Goal: Information Seeking & Learning: Find specific fact

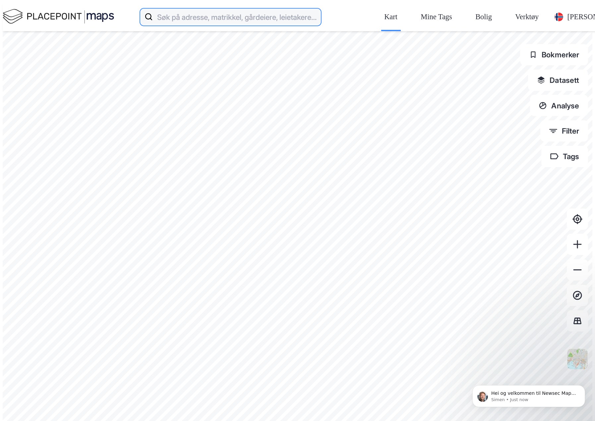
click at [153, 12] on input at bounding box center [237, 16] width 168 height 21
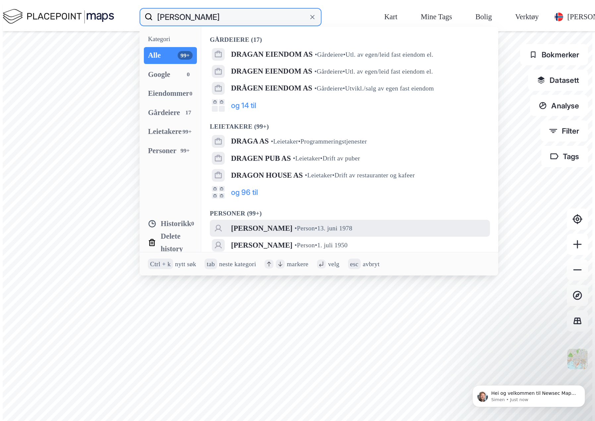
type input "[PERSON_NAME]"
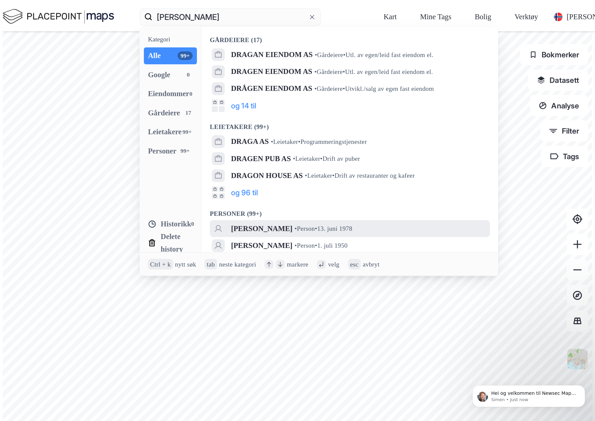
click at [210, 220] on div "[PERSON_NAME] • Person • 13. juni 1978" at bounding box center [350, 228] width 280 height 17
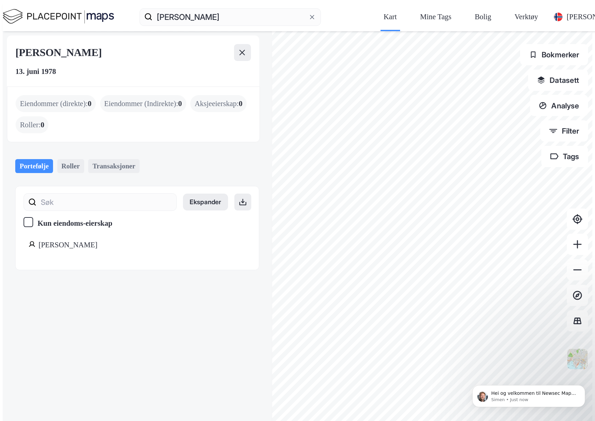
click at [52, 239] on div "[PERSON_NAME]" at bounding box center [154, 245] width 233 height 13
click at [24, 217] on div "Kun eiendoms-eierskap" at bounding box center [68, 223] width 89 height 13
click at [57, 159] on div "Roller" at bounding box center [70, 166] width 27 height 14
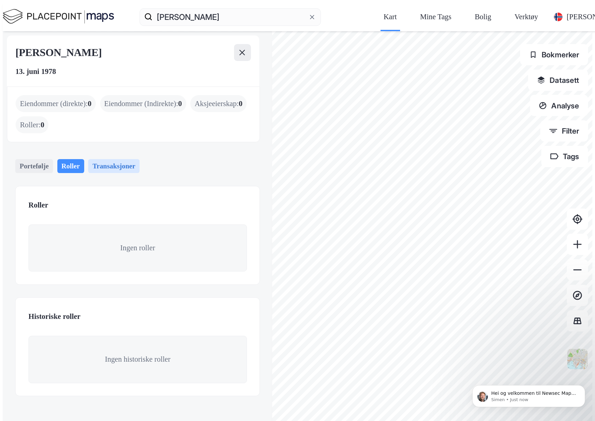
click at [88, 159] on div "Transaksjoner" at bounding box center [113, 166] width 51 height 14
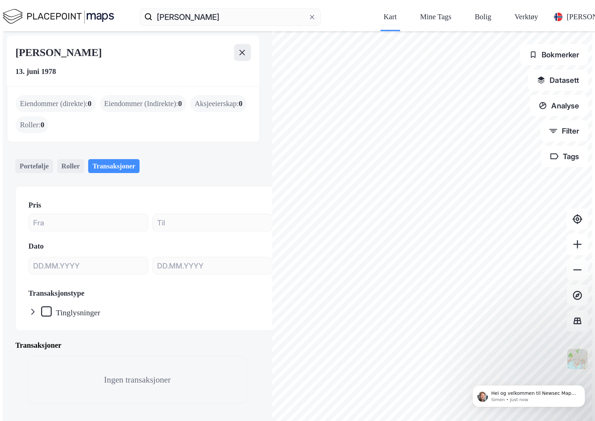
click at [28, 307] on icon at bounding box center [32, 311] width 9 height 9
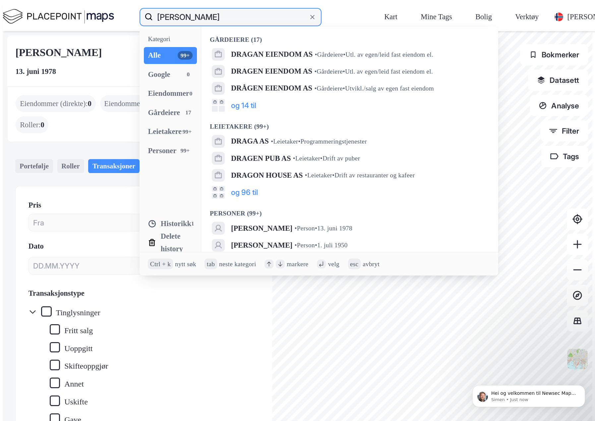
click at [162, 9] on input "[PERSON_NAME]" at bounding box center [230, 16] width 155 height 21
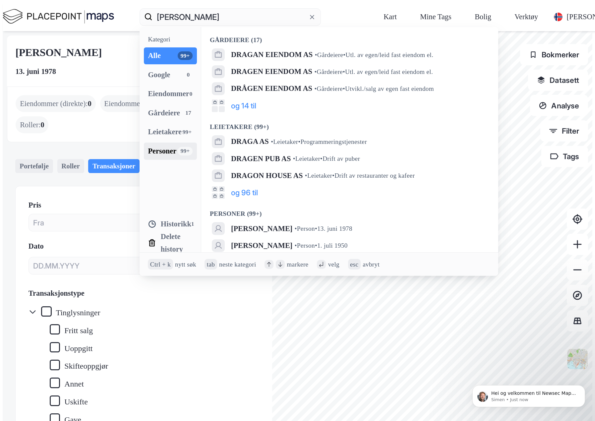
click at [148, 145] on div "Personer" at bounding box center [162, 151] width 28 height 13
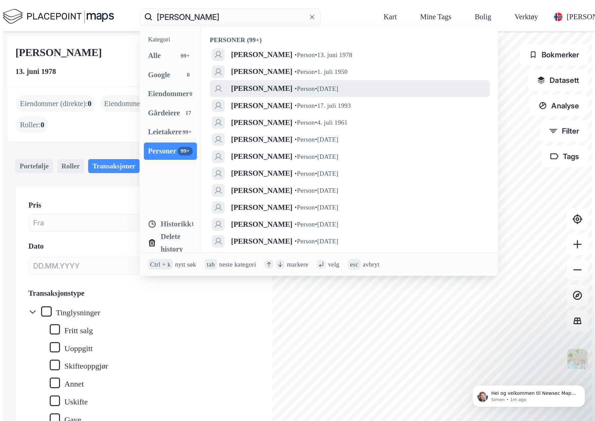
click at [231, 82] on span "[PERSON_NAME]" at bounding box center [261, 88] width 61 height 13
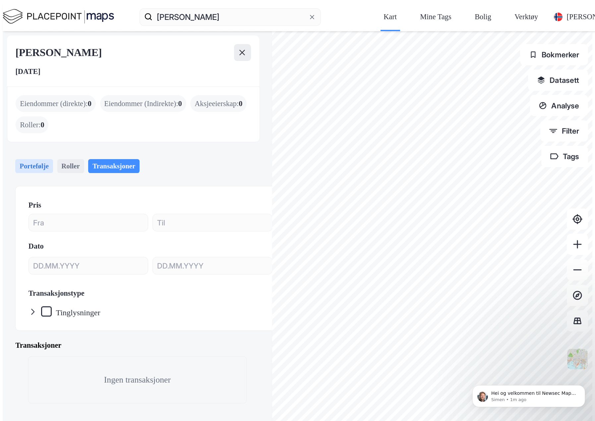
click at [20, 159] on div "Portefølje" at bounding box center [33, 166] width 37 height 14
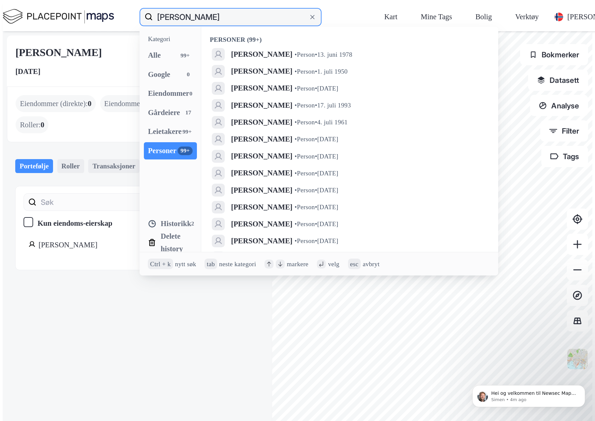
click at [168, 8] on input "[PERSON_NAME]" at bounding box center [230, 16] width 155 height 21
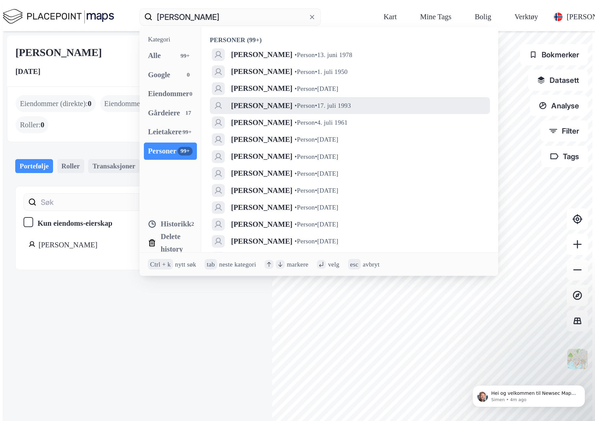
click at [295, 102] on span "•" at bounding box center [296, 105] width 2 height 7
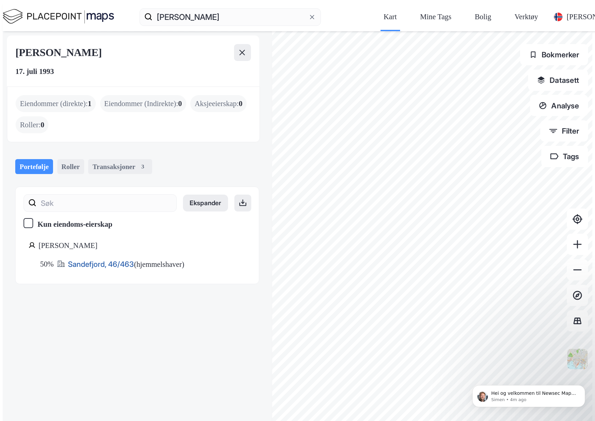
click at [72, 259] on link "Sandefjord, 46/463" at bounding box center [101, 263] width 66 height 9
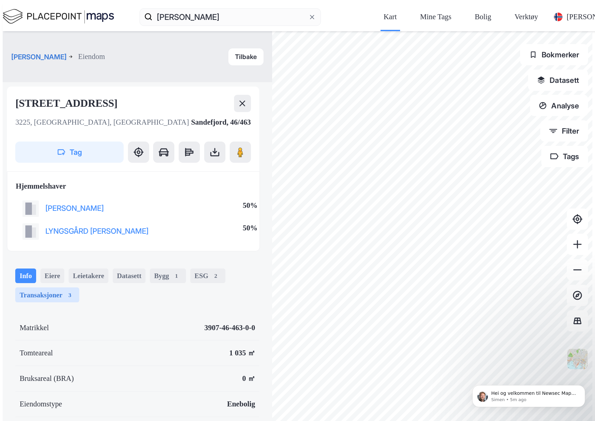
click at [50, 287] on div "Transaksjoner 3" at bounding box center [47, 294] width 64 height 15
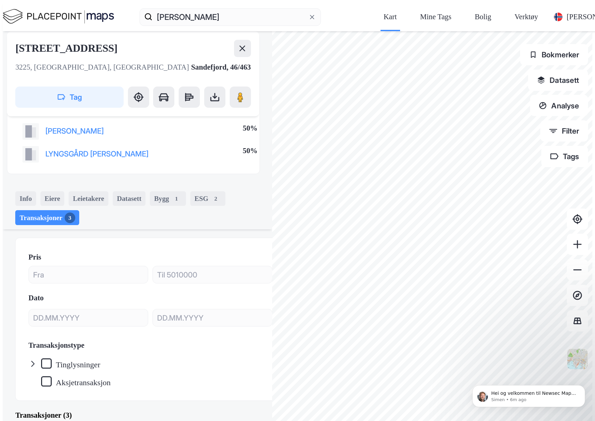
scroll to position [78, 0]
drag, startPoint x: 63, startPoint y: 28, endPoint x: 6, endPoint y: 25, distance: 57.1
click at [7, 31] on div "[STREET_ADDRESS]" at bounding box center [133, 73] width 252 height 85
copy div "[STREET_ADDRESS]"
